Goal: Task Accomplishment & Management: Use online tool/utility

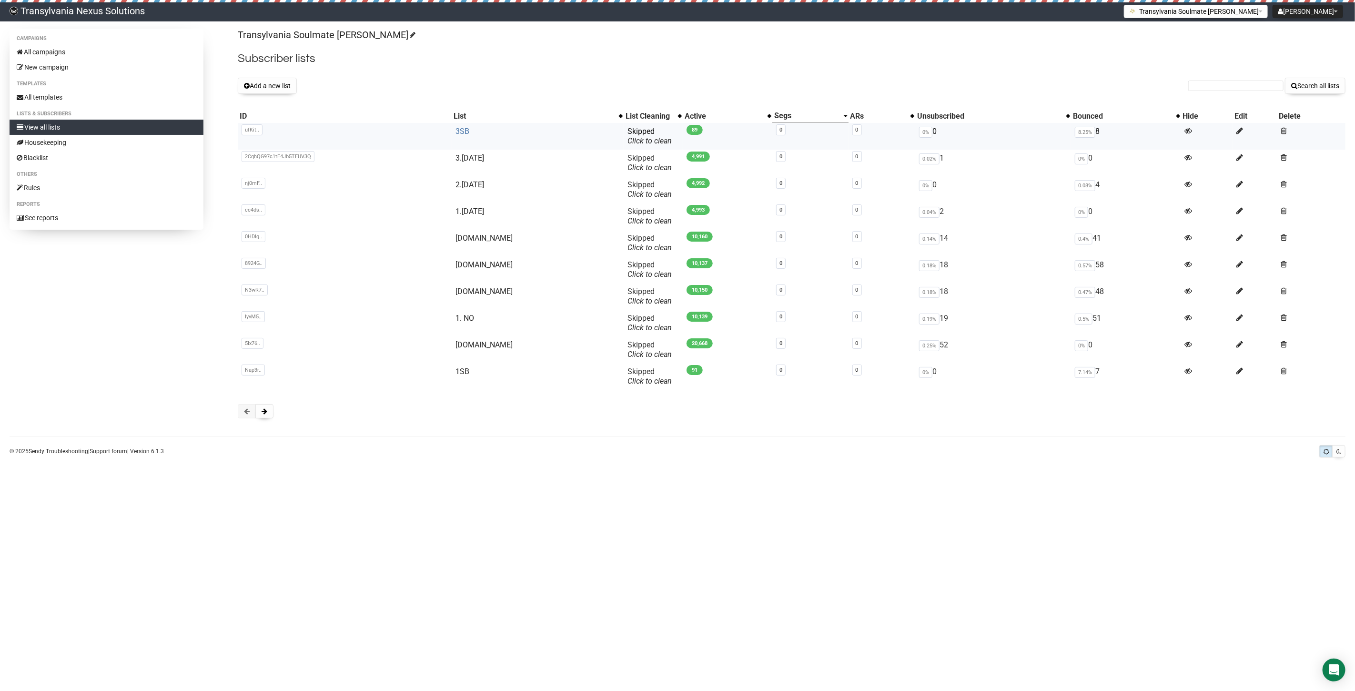
click at [469, 132] on link "3SB" at bounding box center [463, 131] width 14 height 9
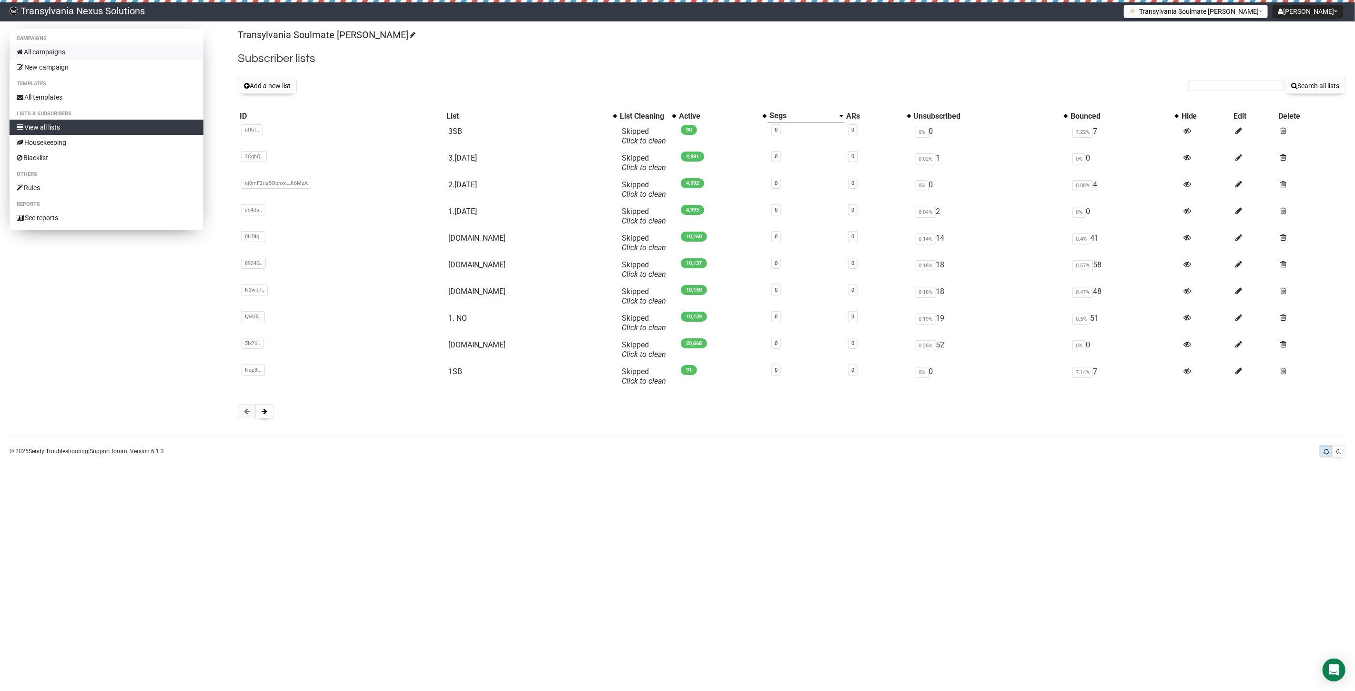
click at [77, 51] on link "All campaigns" at bounding box center [107, 51] width 194 height 15
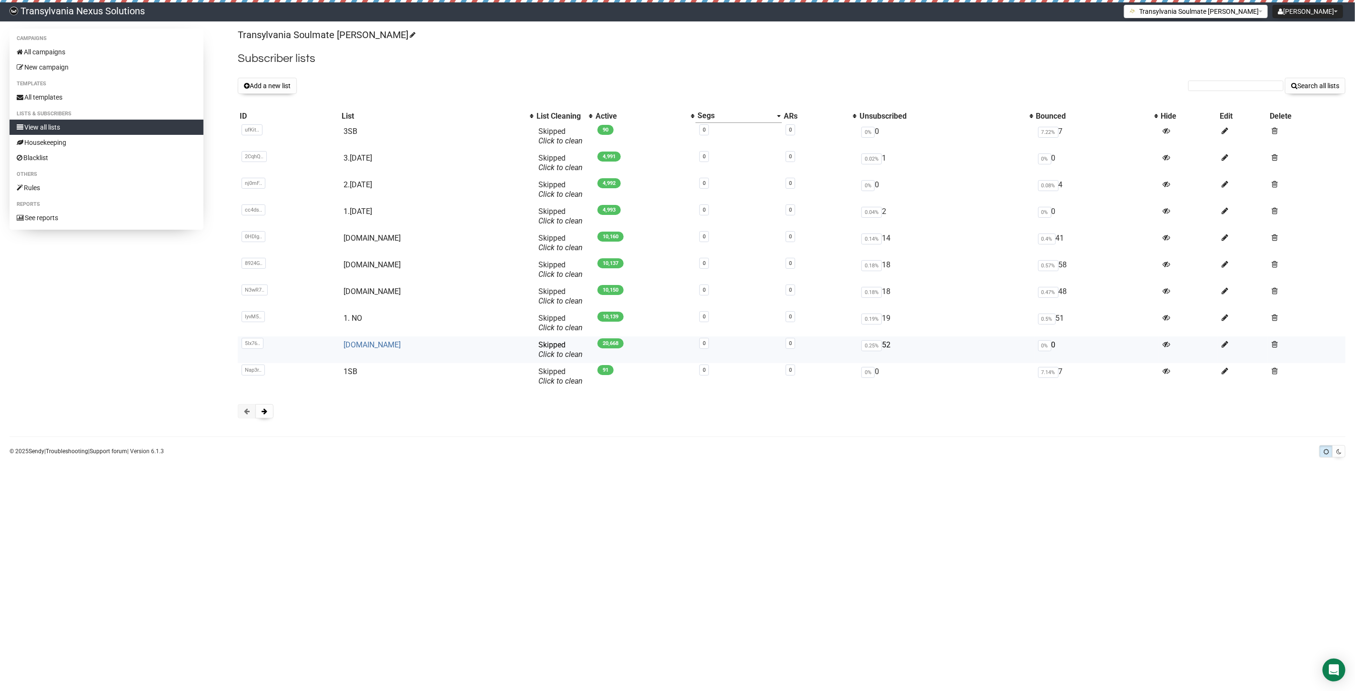
click at [361, 341] on link "[DOMAIN_NAME]" at bounding box center [372, 344] width 57 height 9
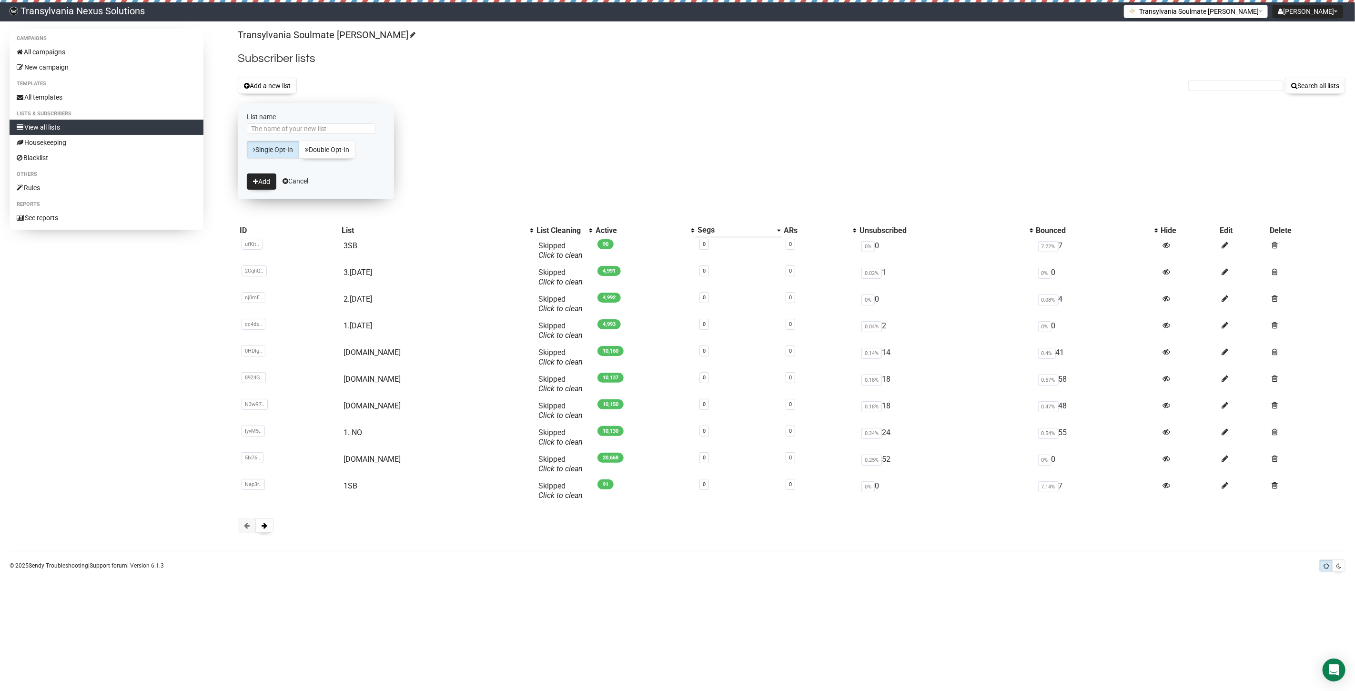
click at [291, 123] on input "List name" at bounding box center [311, 128] width 129 height 10
type input "4.[DATE]"
click at [266, 173] on button "Add" at bounding box center [262, 181] width 30 height 16
